Goal: Information Seeking & Learning: Learn about a topic

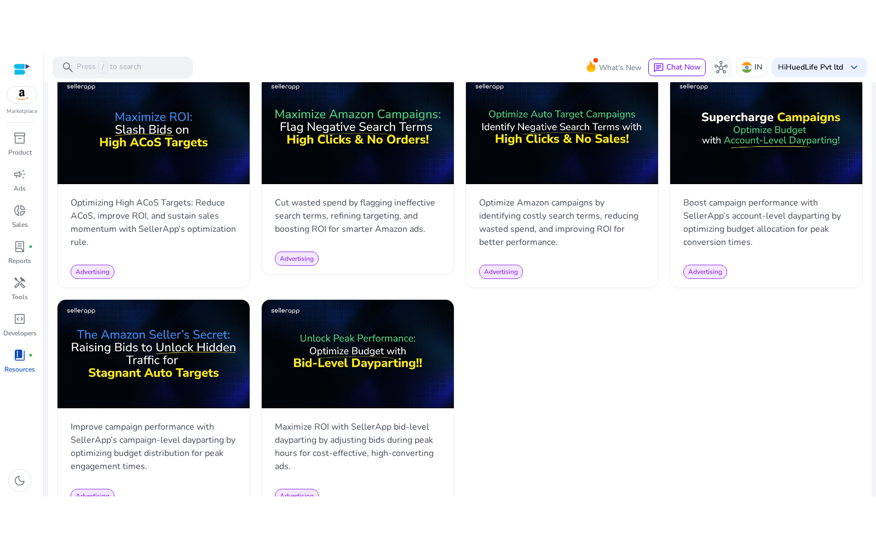
scroll to position [1032, 0]
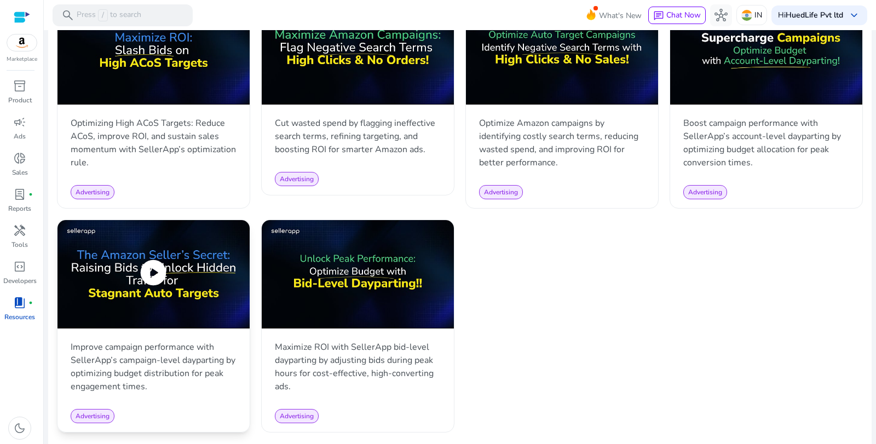
click at [158, 262] on span "play_circle" at bounding box center [153, 272] width 31 height 31
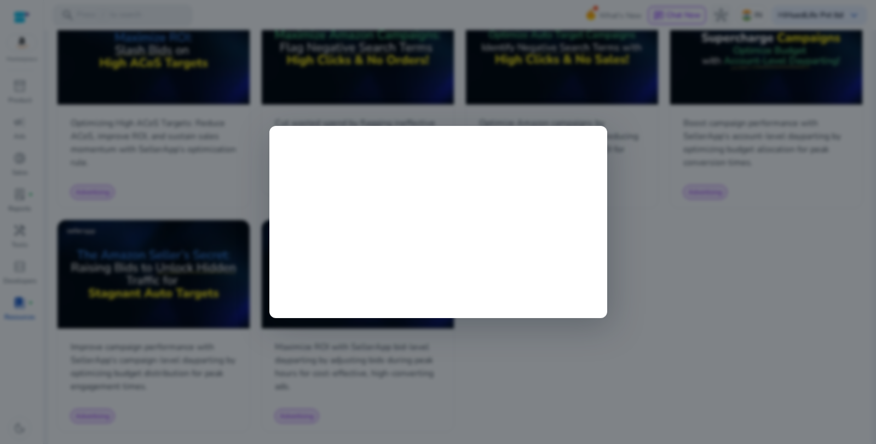
click at [660, 317] on div at bounding box center [438, 222] width 876 height 444
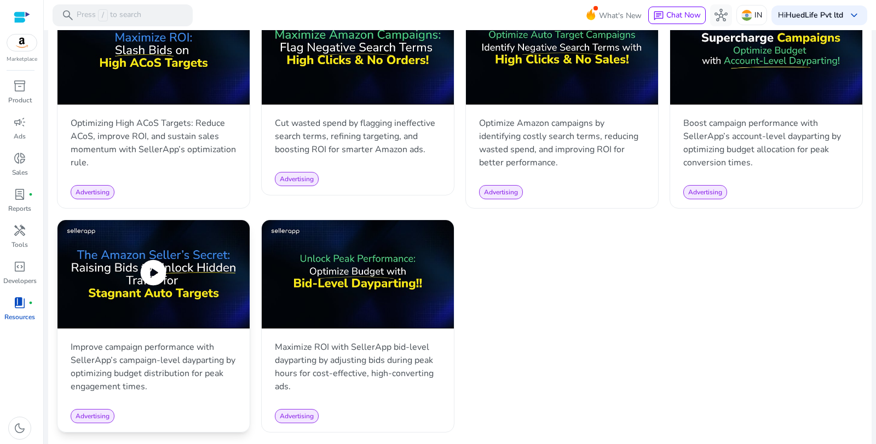
click at [148, 268] on span "play_circle" at bounding box center [153, 272] width 31 height 31
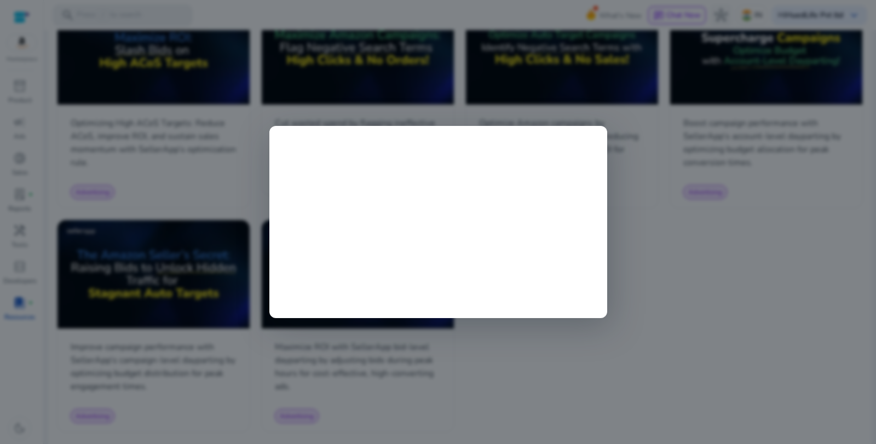
click at [790, 288] on div at bounding box center [438, 222] width 876 height 444
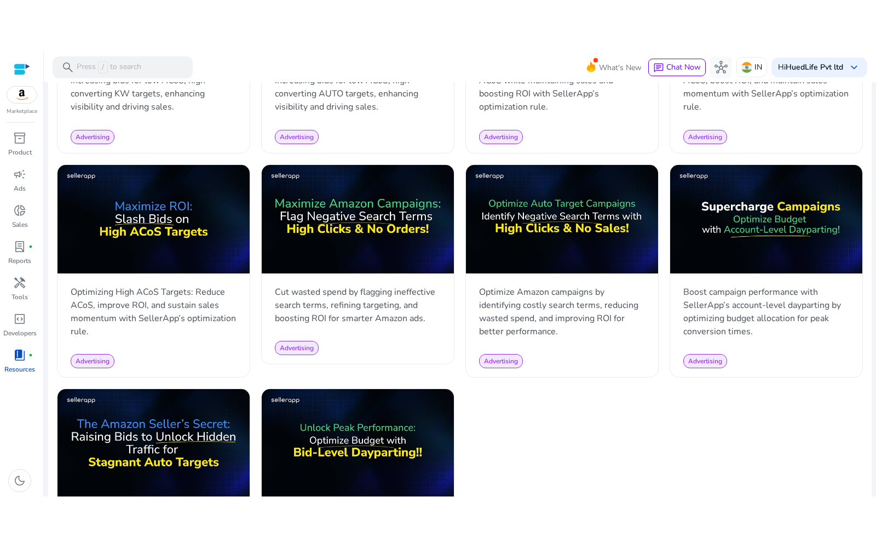
scroll to position [907, 0]
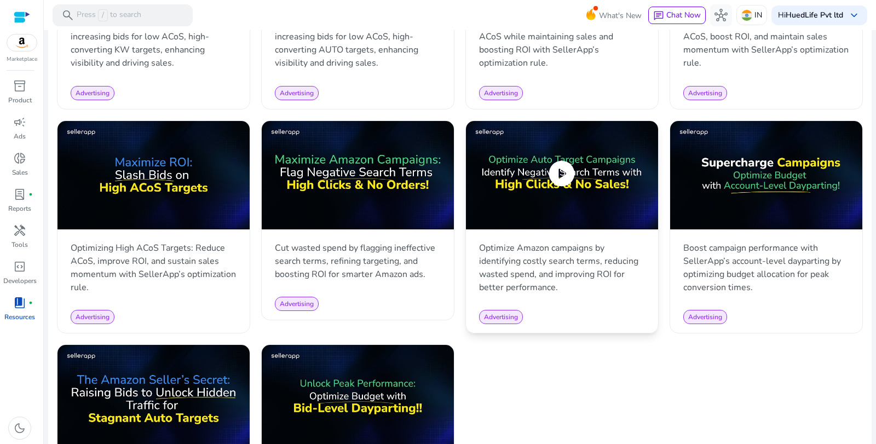
click at [564, 174] on span "play_circle" at bounding box center [562, 173] width 31 height 31
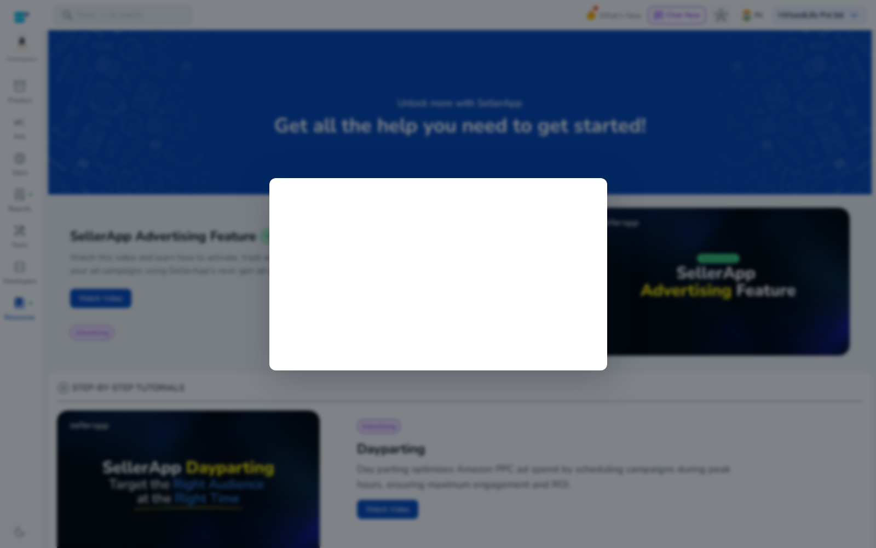
scroll to position [907, 0]
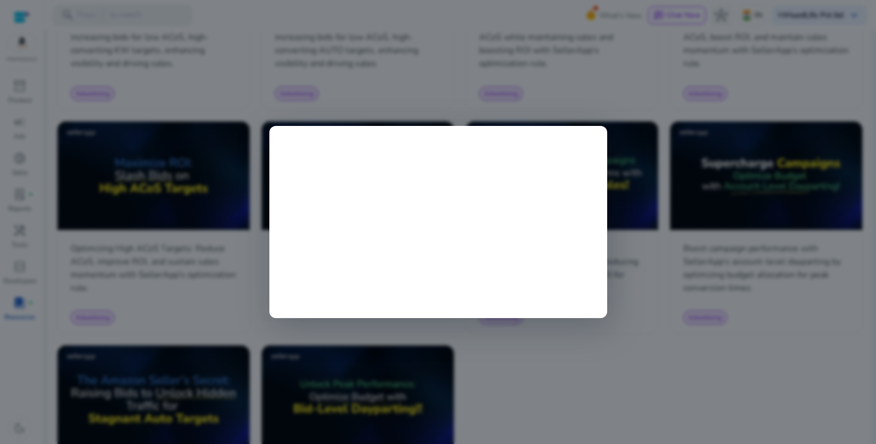
scroll to position [907, 0]
click at [630, 272] on div at bounding box center [438, 222] width 876 height 444
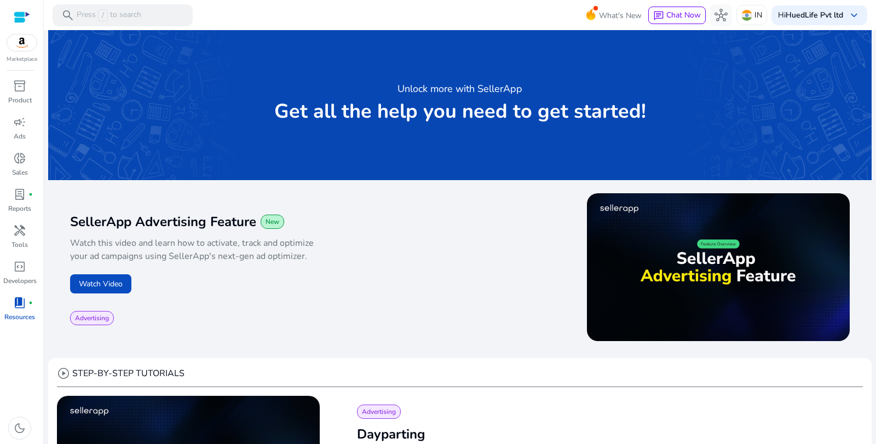
scroll to position [0, 0]
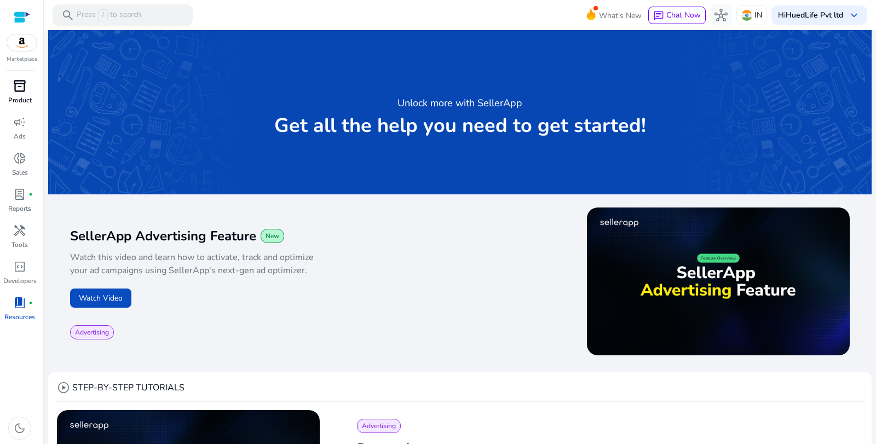
click at [26, 90] on span "inventory_2" at bounding box center [19, 85] width 13 height 13
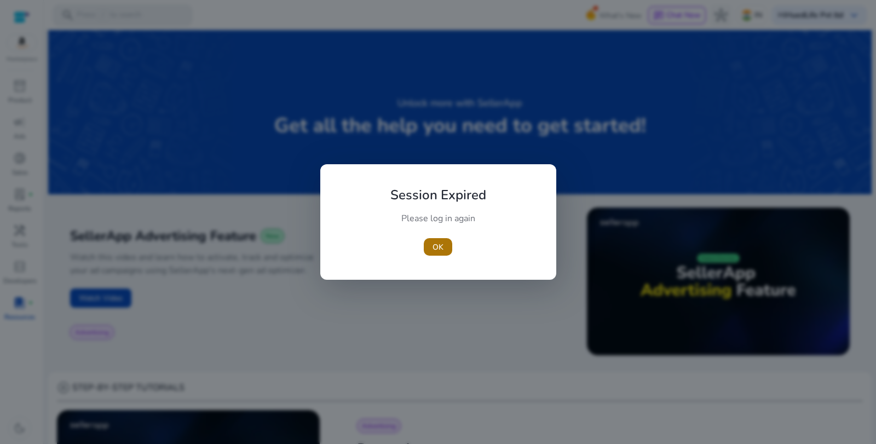
click at [444, 245] on span "button" at bounding box center [438, 247] width 28 height 26
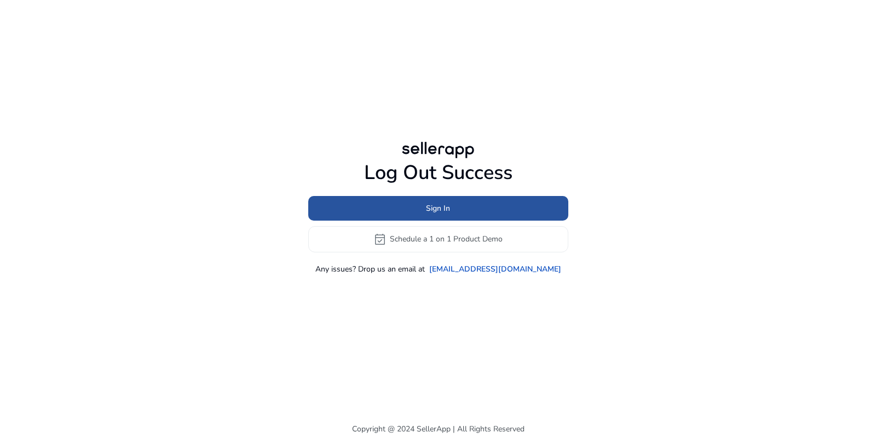
click at [434, 206] on span "Sign In" at bounding box center [438, 209] width 24 height 12
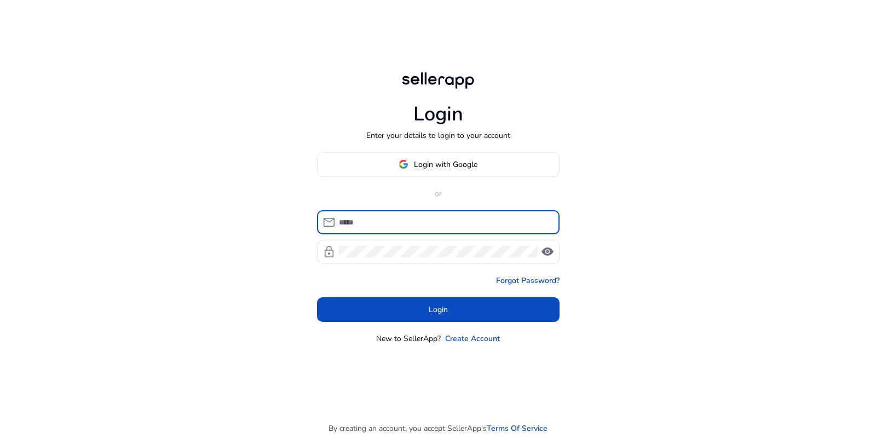
type input "**********"
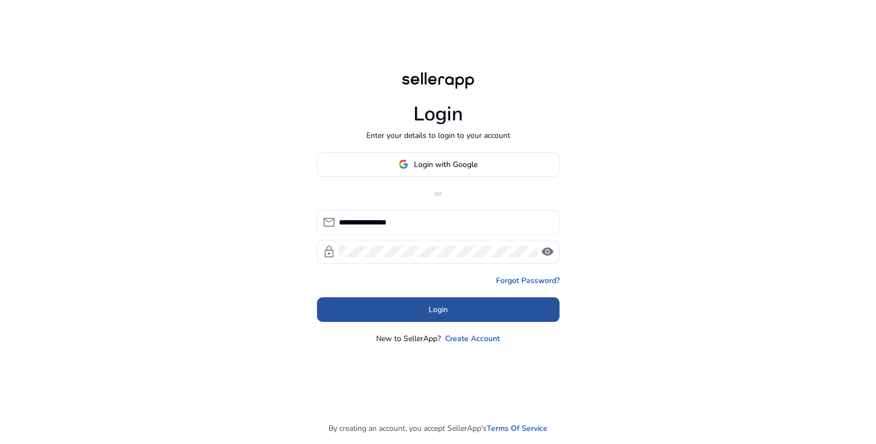
click at [431, 312] on span "Login" at bounding box center [438, 310] width 19 height 12
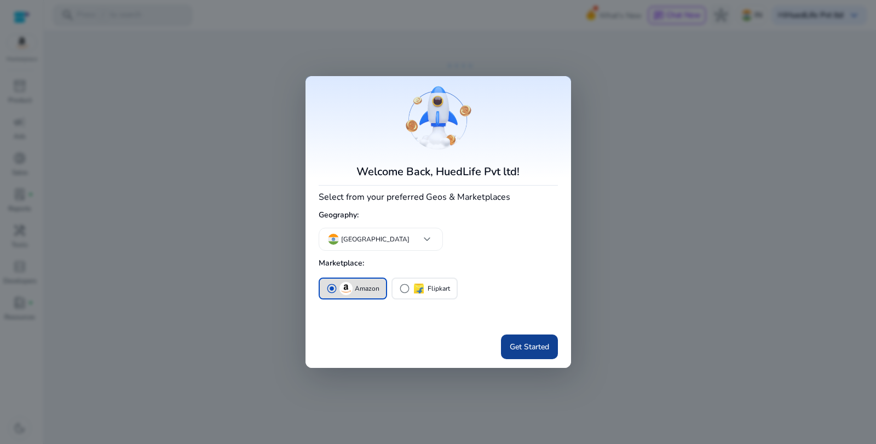
click at [519, 355] on span at bounding box center [529, 347] width 57 height 26
click at [528, 342] on span "Get Started" at bounding box center [529, 347] width 39 height 12
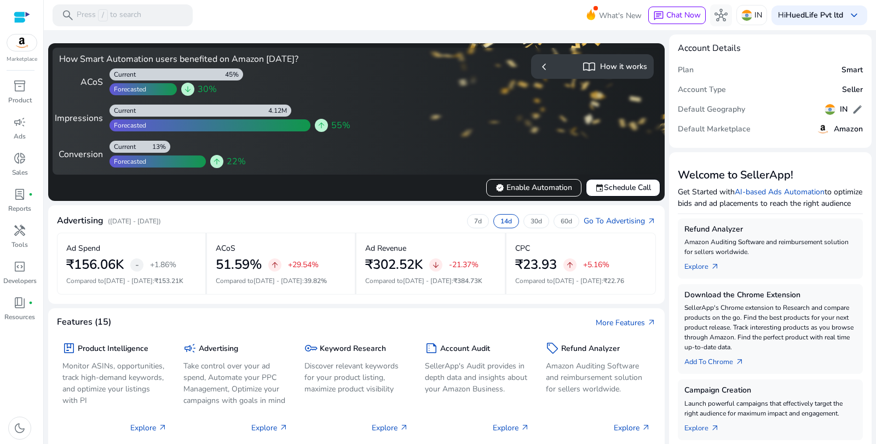
scroll to position [73, 0]
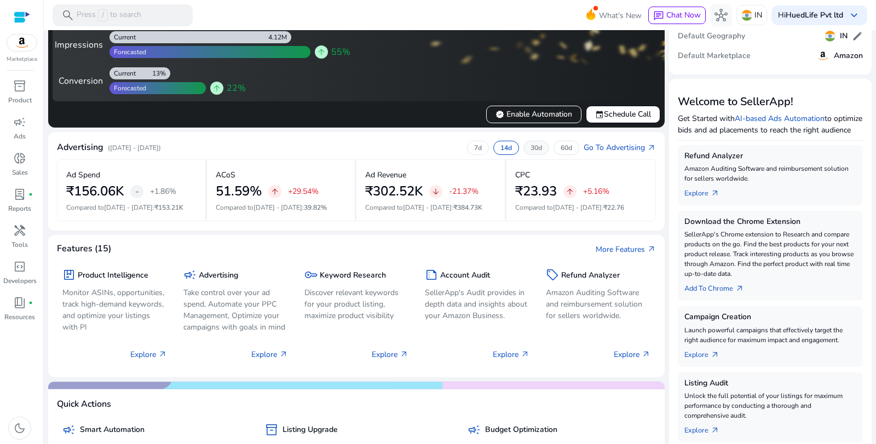
click at [532, 150] on p "30d" at bounding box center [537, 147] width 12 height 9
